Goal: Information Seeking & Learning: Learn about a topic

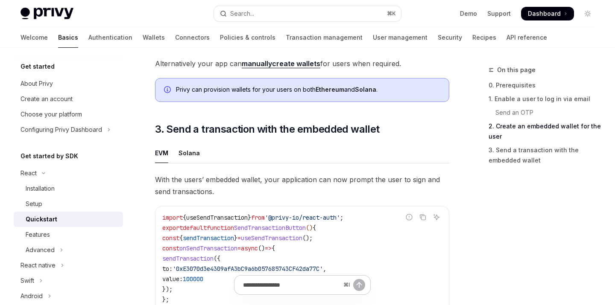
scroll to position [678, 0]
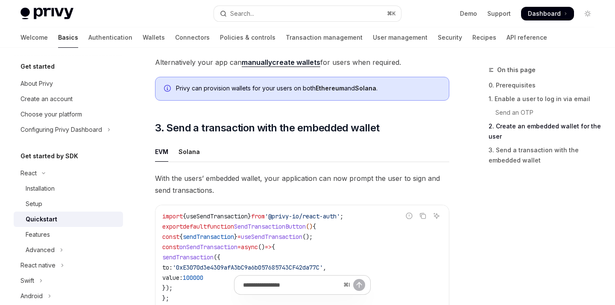
click at [54, 5] on div "Privy Docs home page Search... ⌘ K Demo Support Dashboard Dashboard Search..." at bounding box center [308, 13] width 574 height 27
click at [45, 14] on img at bounding box center [47, 14] width 53 height 12
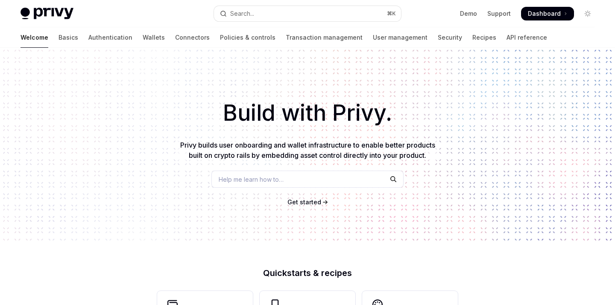
click at [469, 15] on link "Demo" at bounding box center [468, 13] width 17 height 9
